Goal: Transaction & Acquisition: Purchase product/service

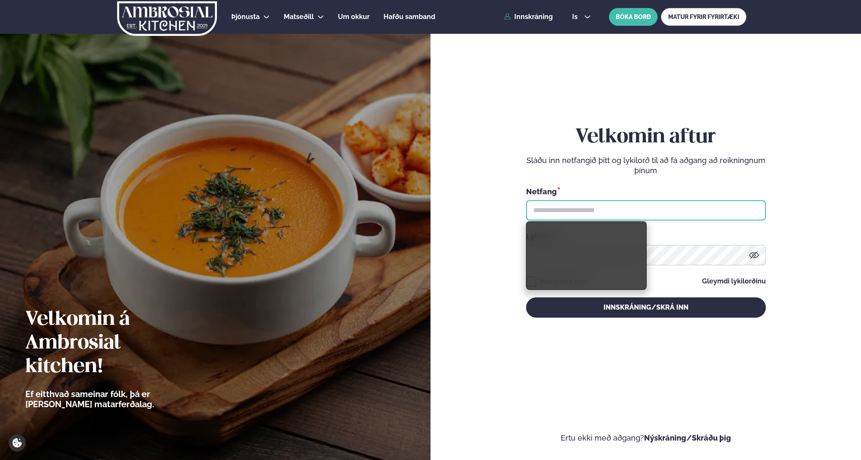
type input "**********"
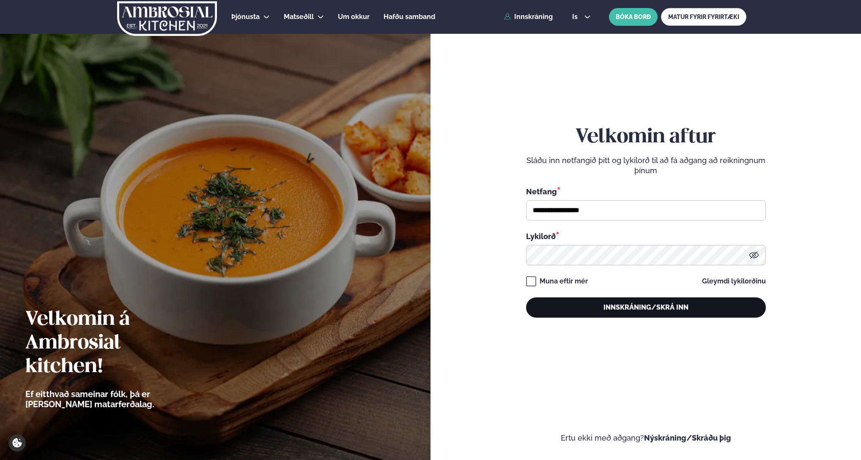
click at [626, 312] on button "Innskráning/Skrá inn" at bounding box center [646, 308] width 240 height 20
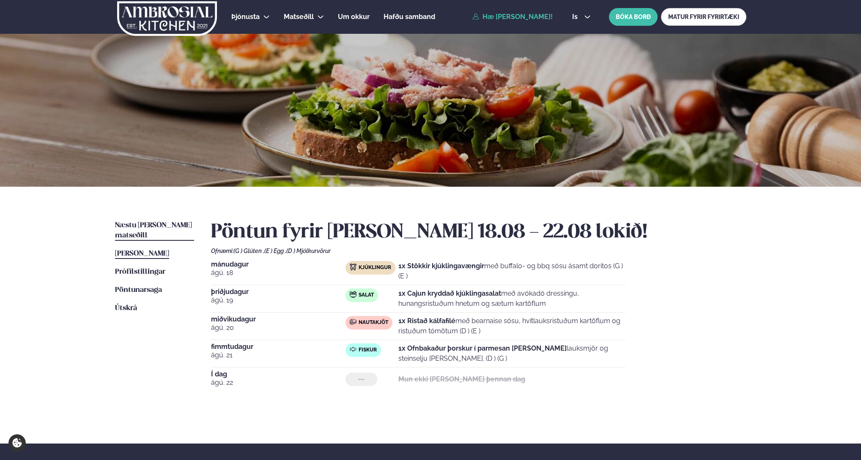
click at [136, 224] on span "Næstu [PERSON_NAME] matseðill" at bounding box center [153, 230] width 77 height 17
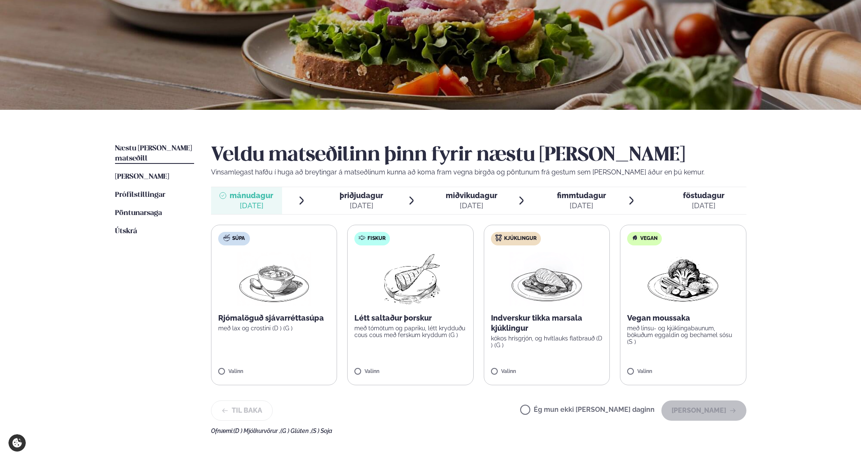
scroll to position [82, 0]
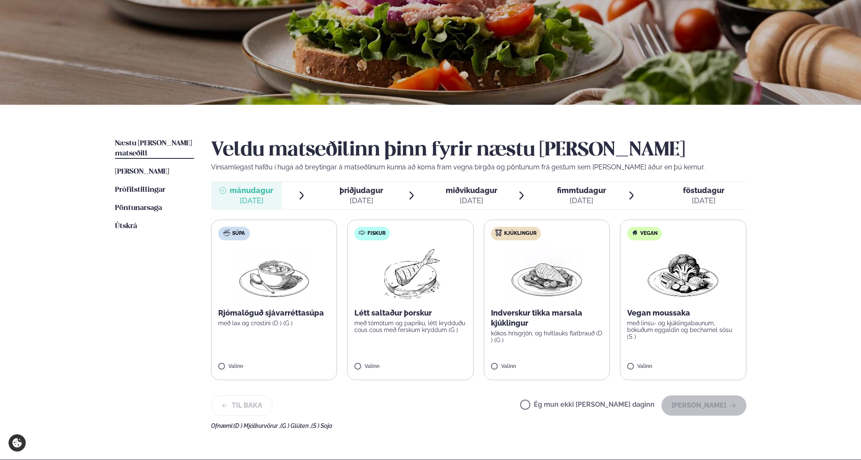
click at [541, 346] on label "Kjúklingur Indverskur tikka marsala kjúklingur kókos hrísgrjón, og hvítlauks fl…" at bounding box center [547, 300] width 126 height 161
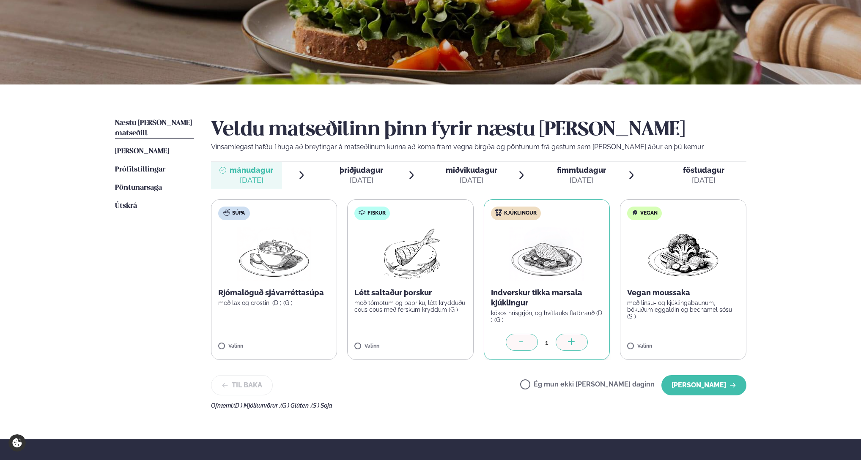
scroll to position [103, 0]
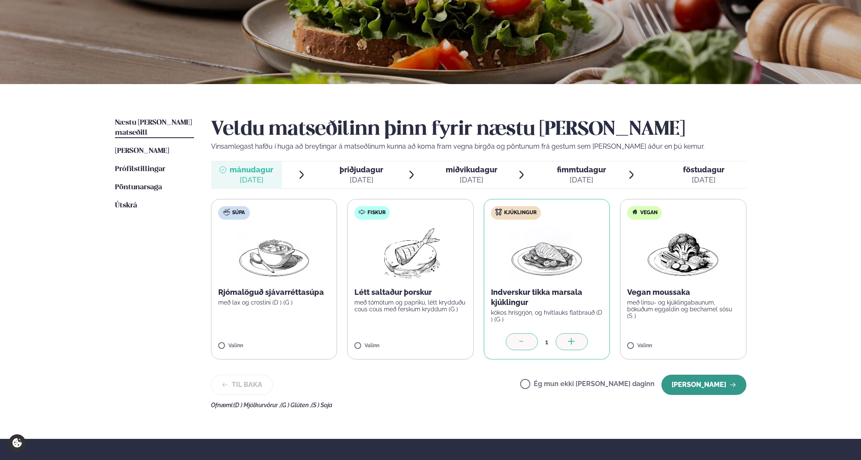
click at [704, 383] on button "[PERSON_NAME]" at bounding box center [703, 385] width 85 height 20
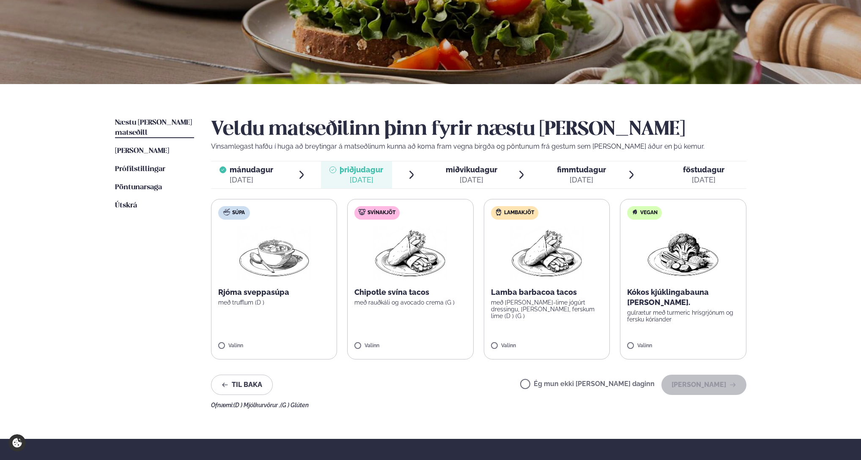
click at [535, 328] on label "Lambakjöt Lamba barbacoa tacos með [PERSON_NAME]-lime jógúrt dressingu, [PERSON…" at bounding box center [547, 279] width 126 height 161
click at [716, 382] on button "[PERSON_NAME]" at bounding box center [703, 385] width 85 height 20
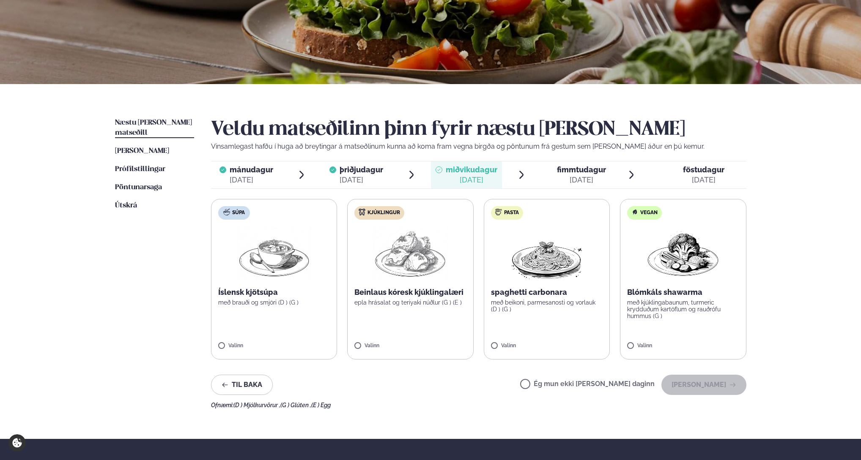
click at [423, 334] on label "Kjúklingur Beinlaus kóresk kjúklingalæri epla hrásalat og teriyaki núðlur (G ) …" at bounding box center [410, 279] width 126 height 161
click at [703, 384] on button "[PERSON_NAME]" at bounding box center [703, 385] width 85 height 20
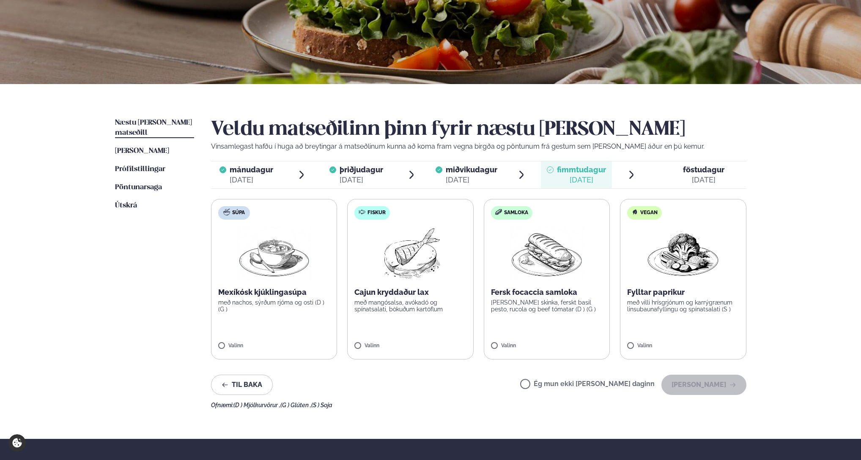
click at [429, 330] on label "Fiskur Cajun kryddaður lax með mangósalsa, avókadó og spínatsalati, bökuðum kar…" at bounding box center [410, 279] width 126 height 161
click at [712, 384] on button "[PERSON_NAME]" at bounding box center [703, 385] width 85 height 20
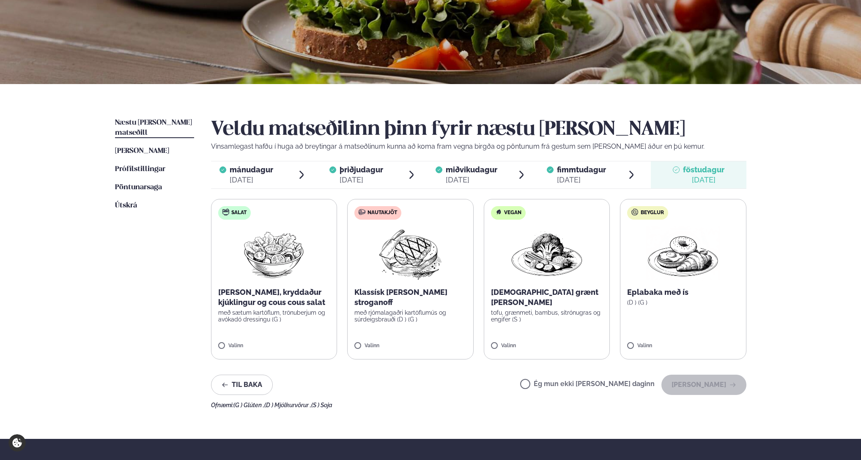
click at [440, 322] on label "Nautakjöt Klassísk [PERSON_NAME] stroganoff með rjómalagaðri kartöflumús og súr…" at bounding box center [410, 279] width 126 height 161
click at [713, 385] on button "[PERSON_NAME]" at bounding box center [703, 385] width 85 height 20
